Goal: Task Accomplishment & Management: Manage account settings

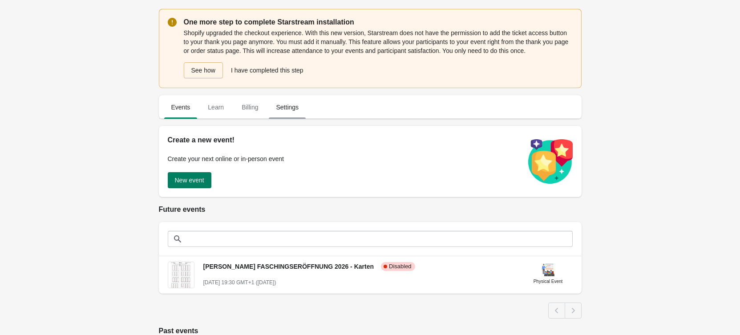
click at [287, 106] on span "Settings" at bounding box center [287, 107] width 37 height 16
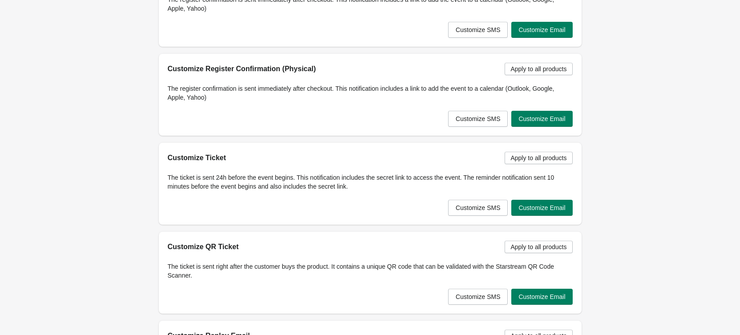
scroll to position [312, 0]
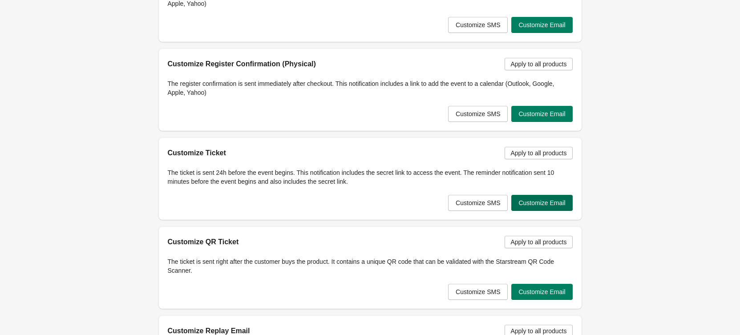
click at [566, 207] on button "Customize Email" at bounding box center [541, 203] width 61 height 16
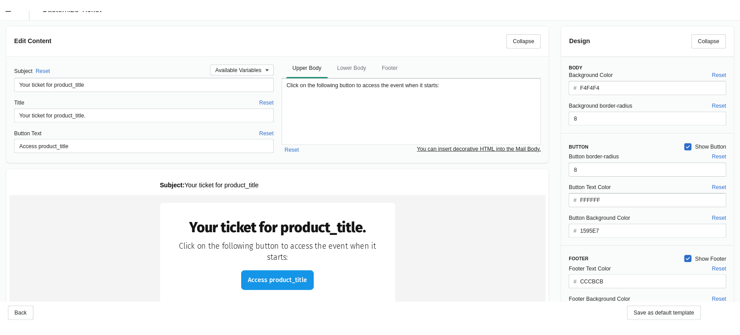
scroll to position [0, 0]
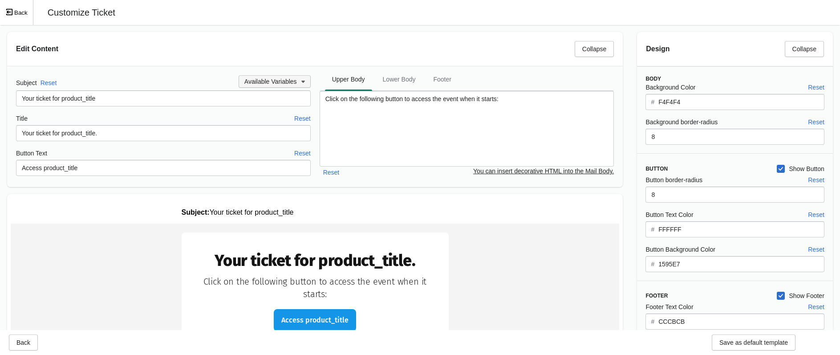
click at [284, 85] on span "Available Variables" at bounding box center [274, 81] width 61 height 9
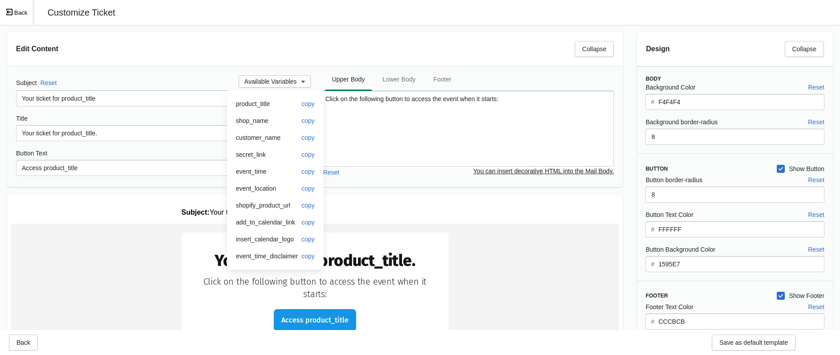
click at [189, 66] on div "Subject Reset Available Variables Your ticket for product_title Title Reset You…" at bounding box center [315, 126] width 616 height 121
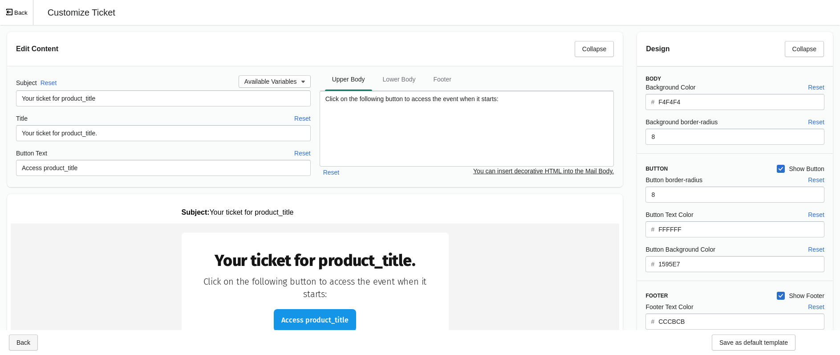
click at [28, 335] on span "Back" at bounding box center [23, 342] width 14 height 7
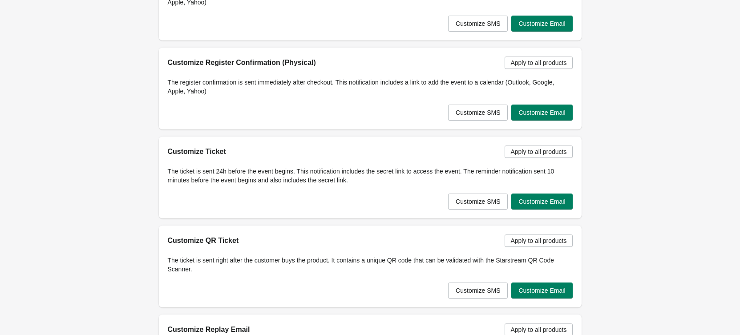
scroll to position [312, 0]
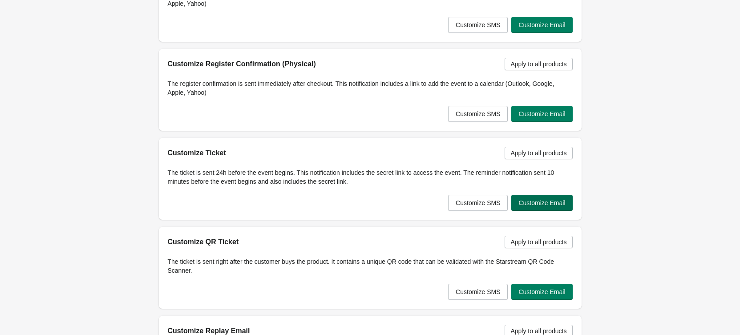
click at [543, 198] on button "Customize Email" at bounding box center [541, 203] width 61 height 16
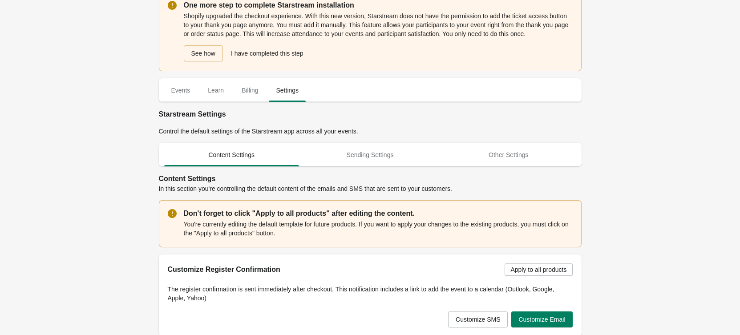
scroll to position [0, 0]
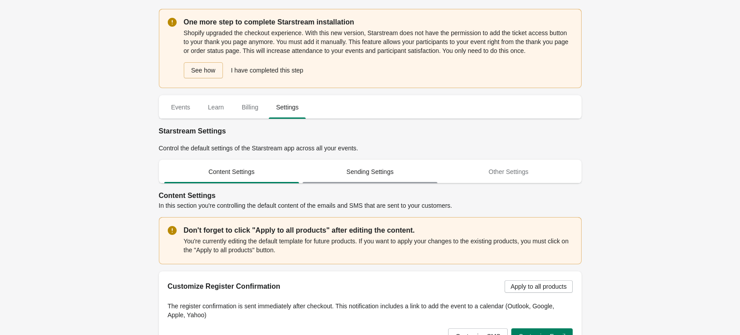
click at [358, 178] on span "Sending Settings" at bounding box center [370, 172] width 135 height 16
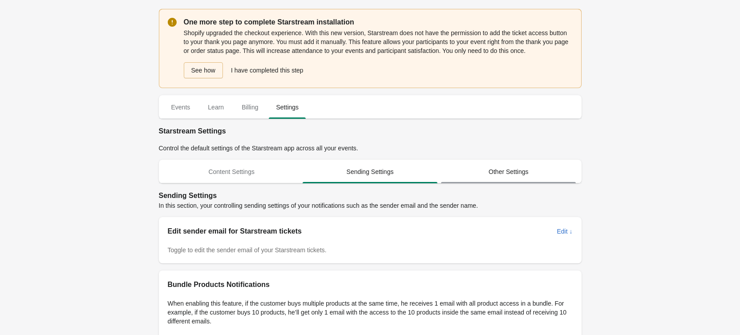
click at [510, 170] on span "Other Settings" at bounding box center [508, 172] width 135 height 16
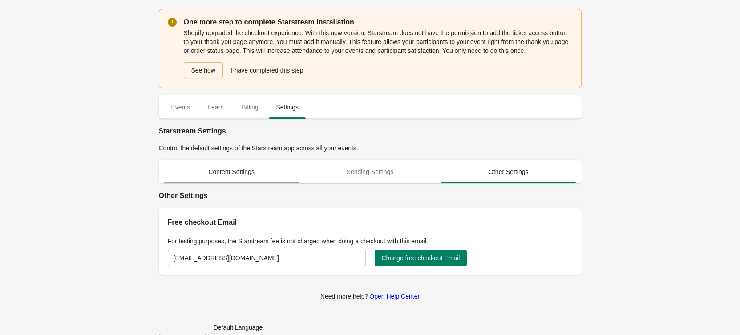
click at [284, 178] on span "Content Settings" at bounding box center [231, 172] width 135 height 16
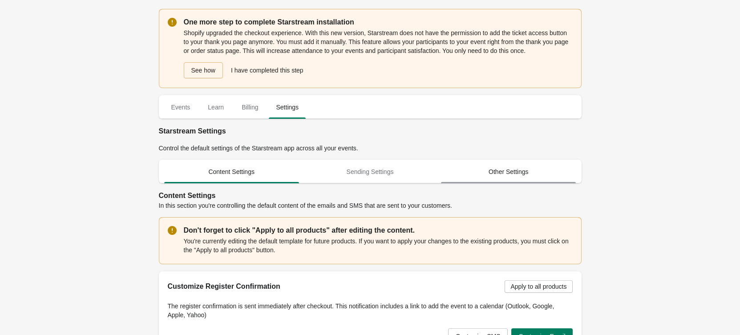
click at [521, 177] on span "Other Settings" at bounding box center [508, 172] width 135 height 16
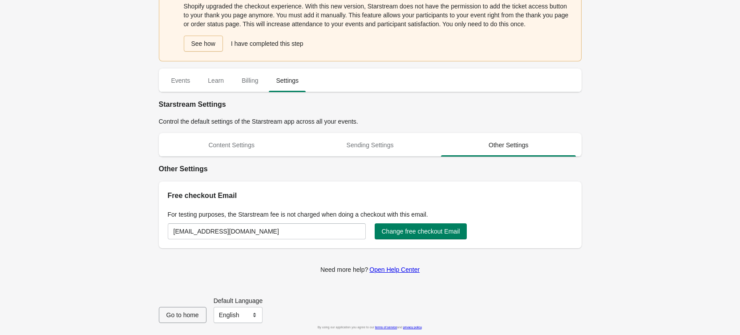
scroll to position [27, 0]
click at [250, 142] on span "Content Settings" at bounding box center [231, 145] width 135 height 16
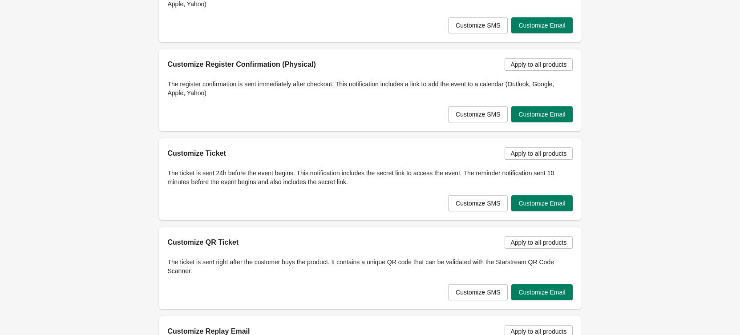
scroll to position [312, 0]
click at [536, 208] on button "Customize Email" at bounding box center [541, 203] width 61 height 16
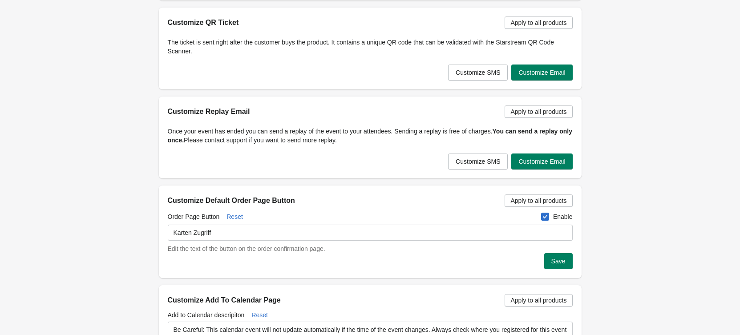
scroll to position [534, 0]
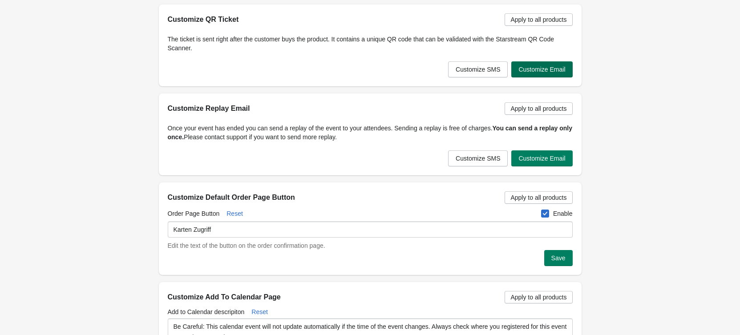
click at [552, 67] on span "Customize Email" at bounding box center [542, 69] width 47 height 7
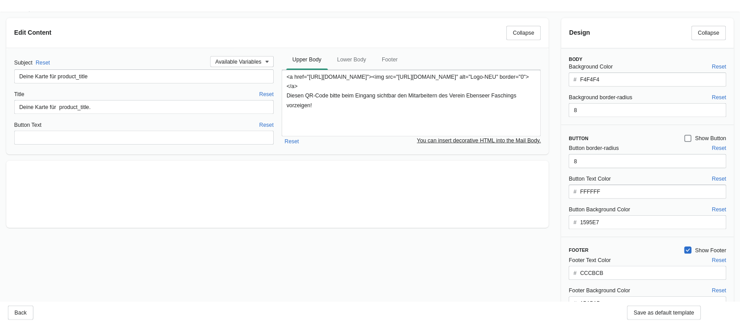
scroll to position [0, 0]
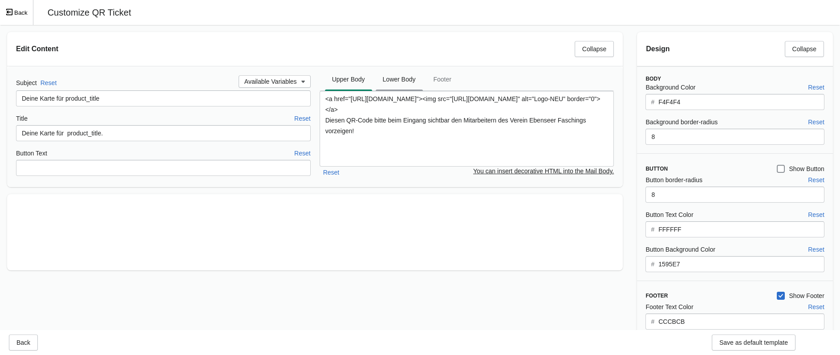
click at [406, 84] on span "Lower Body" at bounding box center [399, 79] width 47 height 16
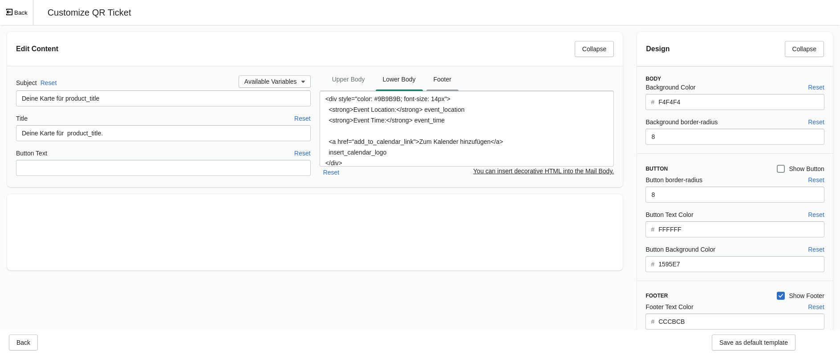
click at [428, 80] on span "Footer" at bounding box center [442, 79] width 32 height 16
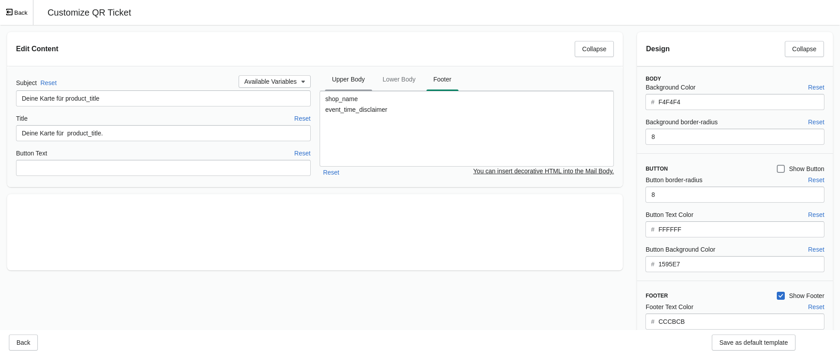
click at [351, 80] on span "Upper Body" at bounding box center [348, 79] width 47 height 16
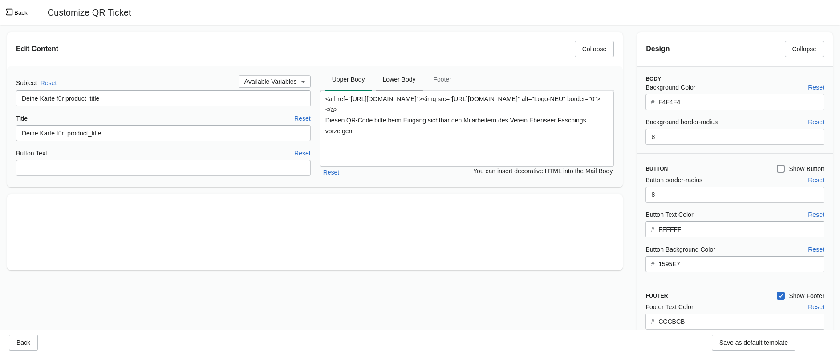
click at [385, 77] on span "Lower Body" at bounding box center [399, 79] width 47 height 16
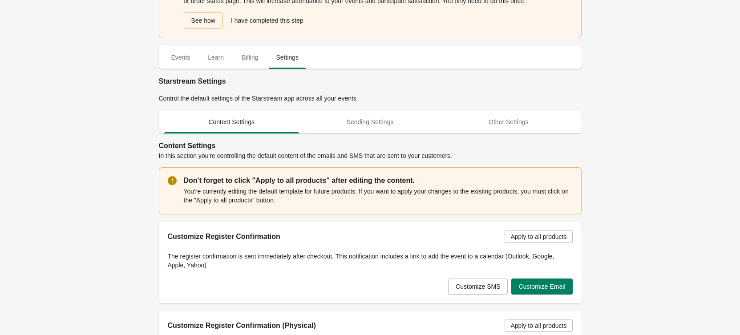
scroll to position [45, 0]
